Goal: Transaction & Acquisition: Purchase product/service

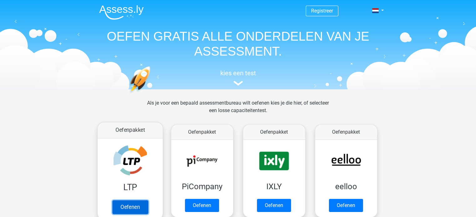
click at [127, 201] on link "Oefenen" at bounding box center [130, 208] width 36 height 14
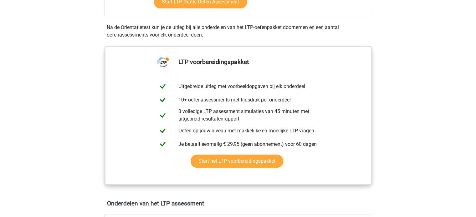
scroll to position [219, 0]
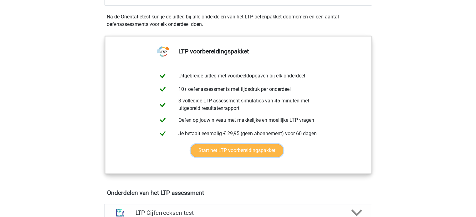
click at [244, 151] on link "Start het LTP voorbereidingspakket" at bounding box center [237, 150] width 93 height 13
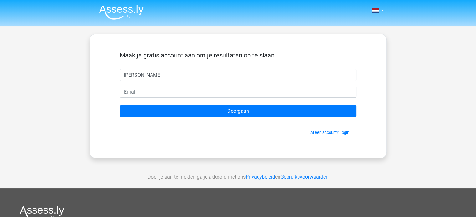
type input "Ronald"
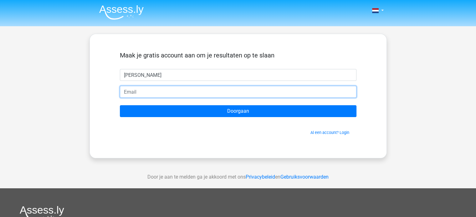
click at [148, 94] on input "email" at bounding box center [238, 92] width 237 height 12
type input "rvhoesel@gmail.com"
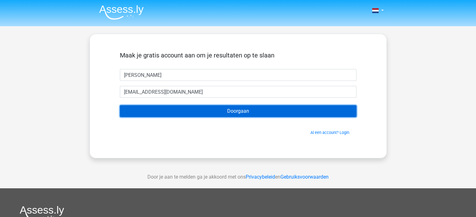
click at [195, 111] on input "Doorgaan" at bounding box center [238, 111] width 237 height 12
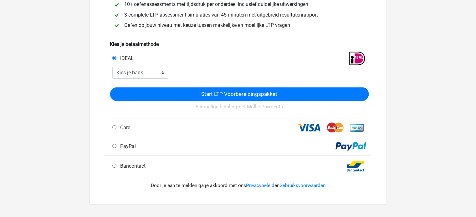
scroll to position [125, 0]
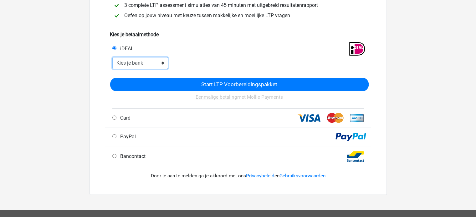
click at [140, 64] on select "Kies je bank ABN AMRO ING Rabobank ASN Bank bunq Knab N26 NN Regiobank Revolut …" at bounding box center [140, 63] width 56 height 12
select select "ideal_INGBNL2A"
click at [112, 58] on select "Kies je bank ABN AMRO ING Rabobank ASN Bank bunq Knab N26 NN Regiobank Revolut …" at bounding box center [140, 63] width 56 height 12
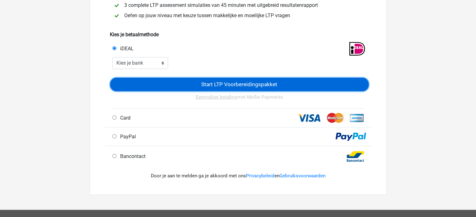
click at [219, 83] on input "Start LTP Voorbereidingspakket" at bounding box center [239, 84] width 258 height 13
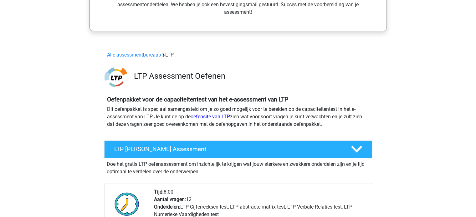
scroll to position [188, 0]
